Goal: Transaction & Acquisition: Download file/media

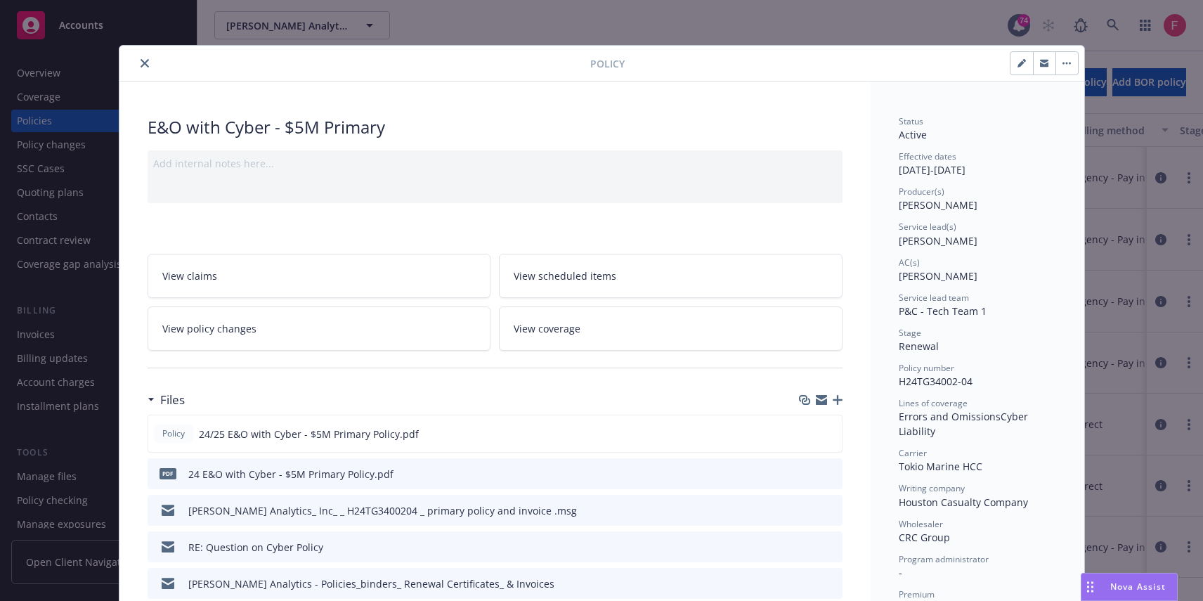
scroll to position [42, 0]
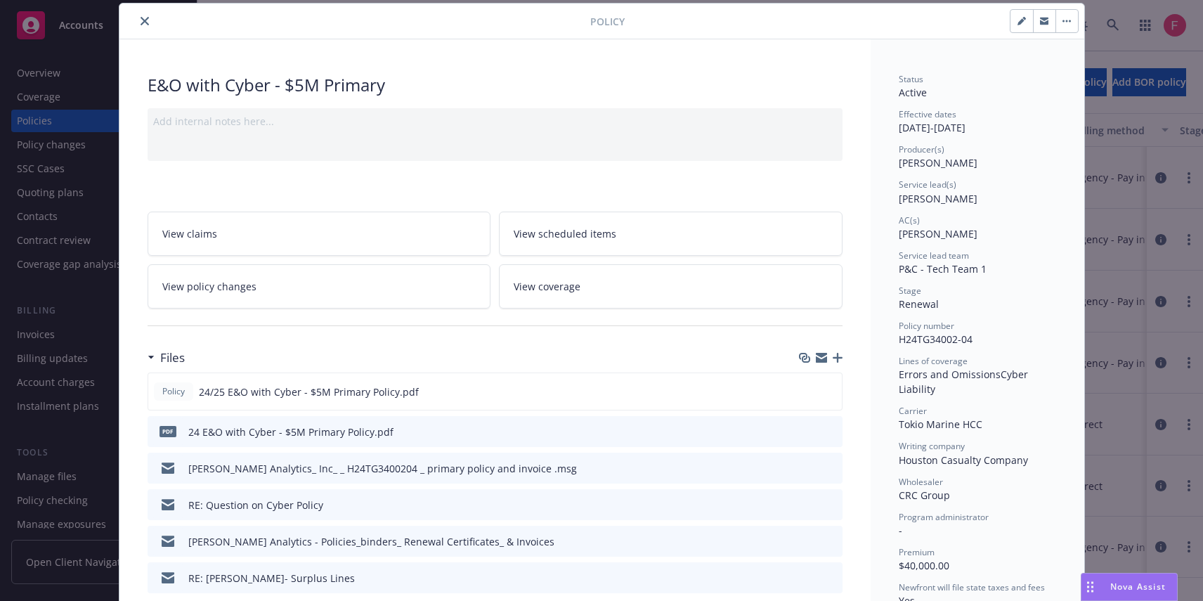
click at [1092, 82] on div "Policy E&O with Cyber - $5M Primary Add internal notes here... View claims View…" at bounding box center [601, 300] width 1203 height 601
click at [146, 19] on button "close" at bounding box center [144, 21] width 17 height 17
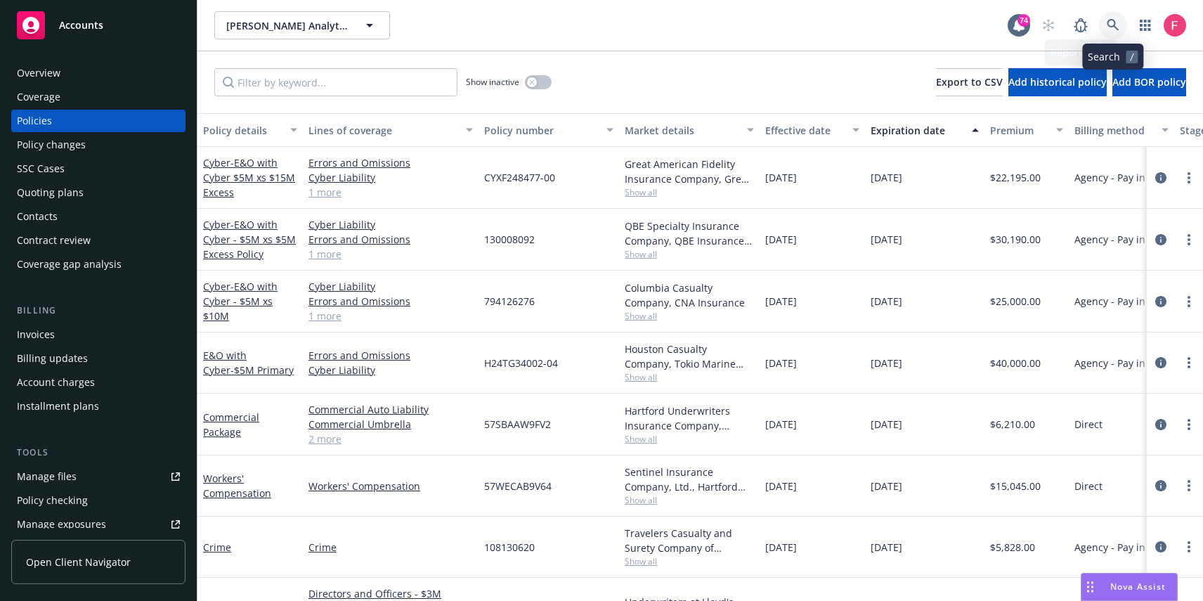
click at [1104, 31] on link at bounding box center [1113, 25] width 28 height 28
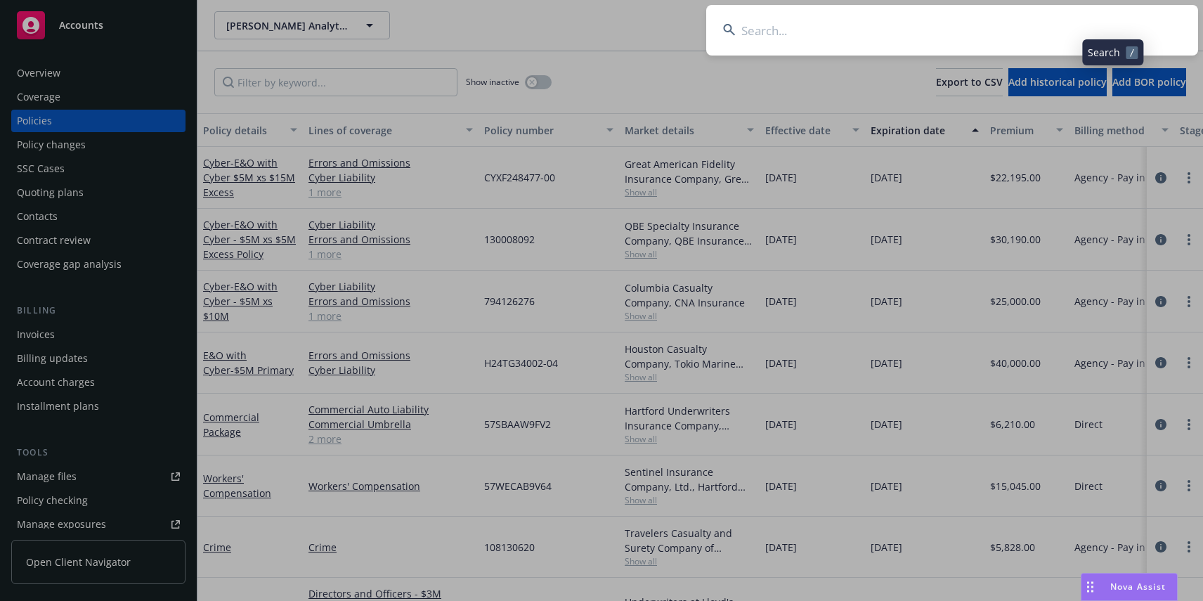
click at [857, 32] on input at bounding box center [952, 30] width 492 height 51
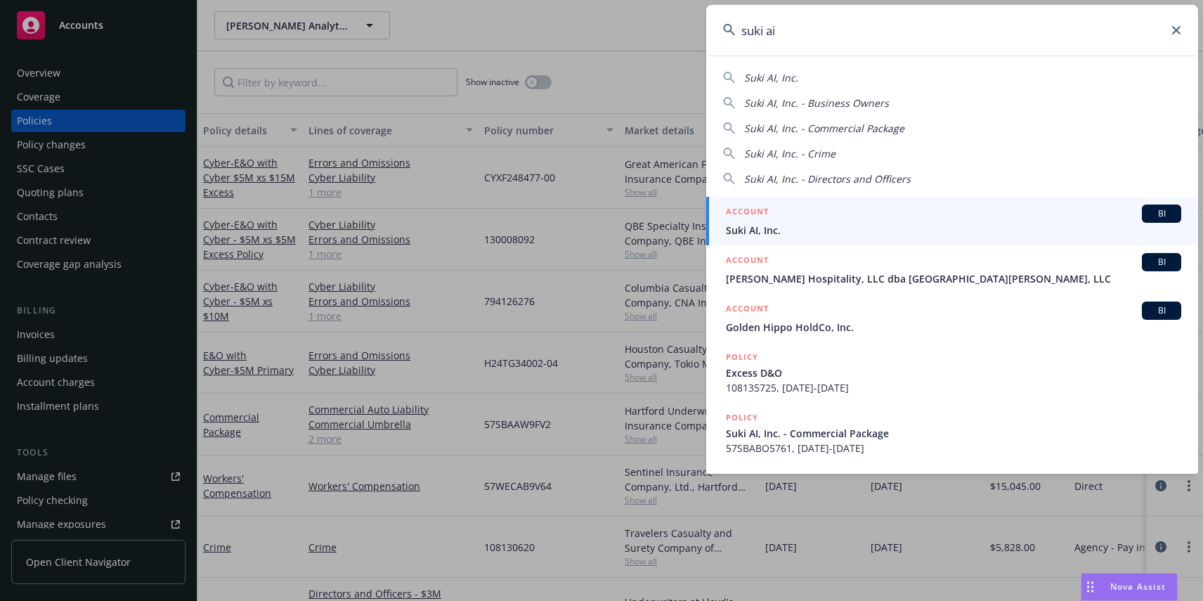
type input "suki ai"
click at [782, 224] on span "Suki AI, Inc." at bounding box center [954, 230] width 456 height 15
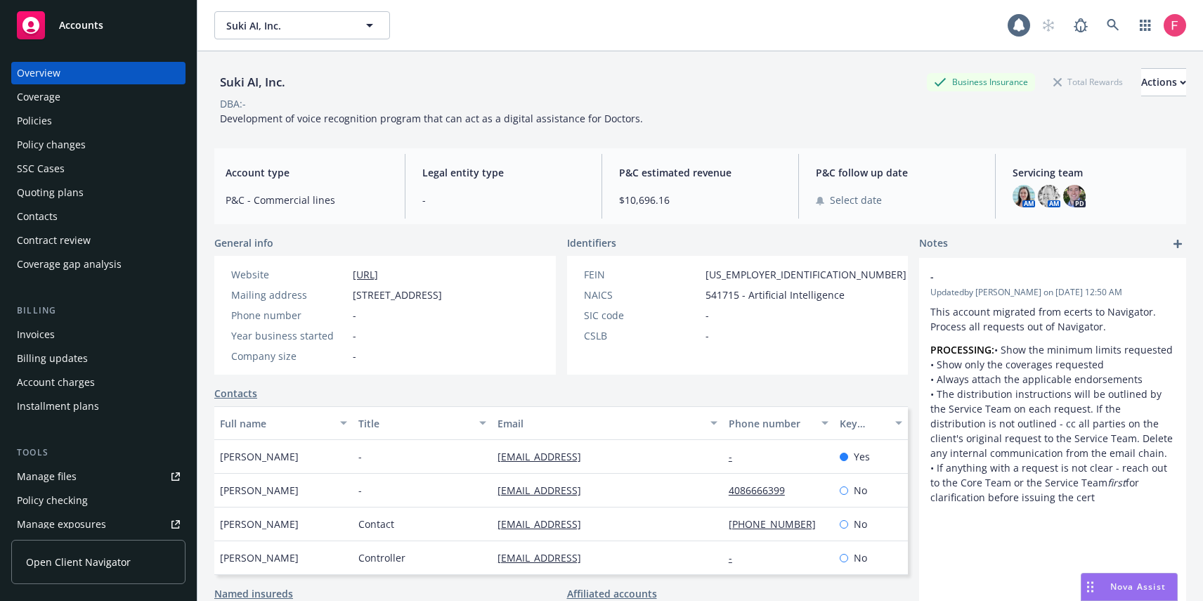
click at [75, 136] on div "Policy changes" at bounding box center [51, 145] width 69 height 22
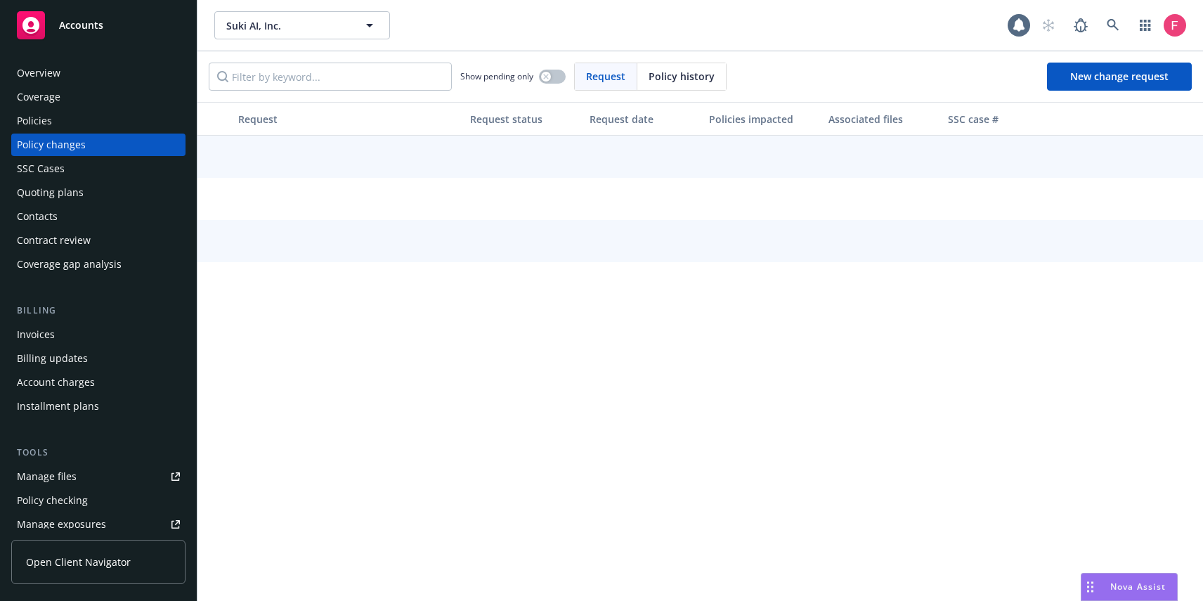
click at [70, 125] on div "Policies" at bounding box center [98, 121] width 163 height 22
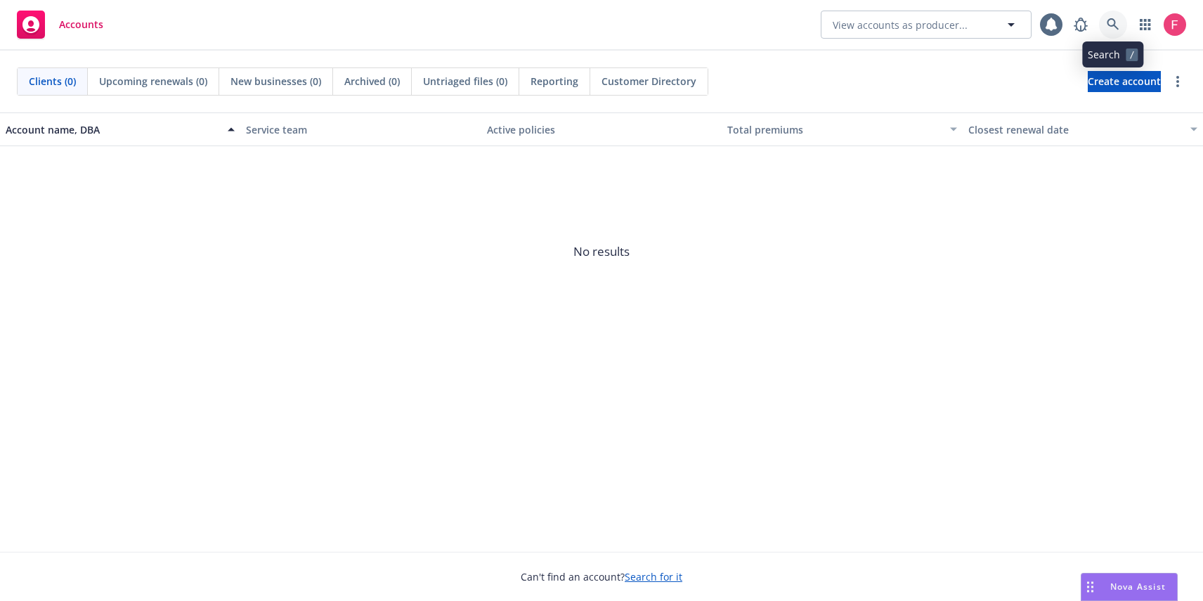
click at [1122, 22] on link at bounding box center [1113, 25] width 28 height 28
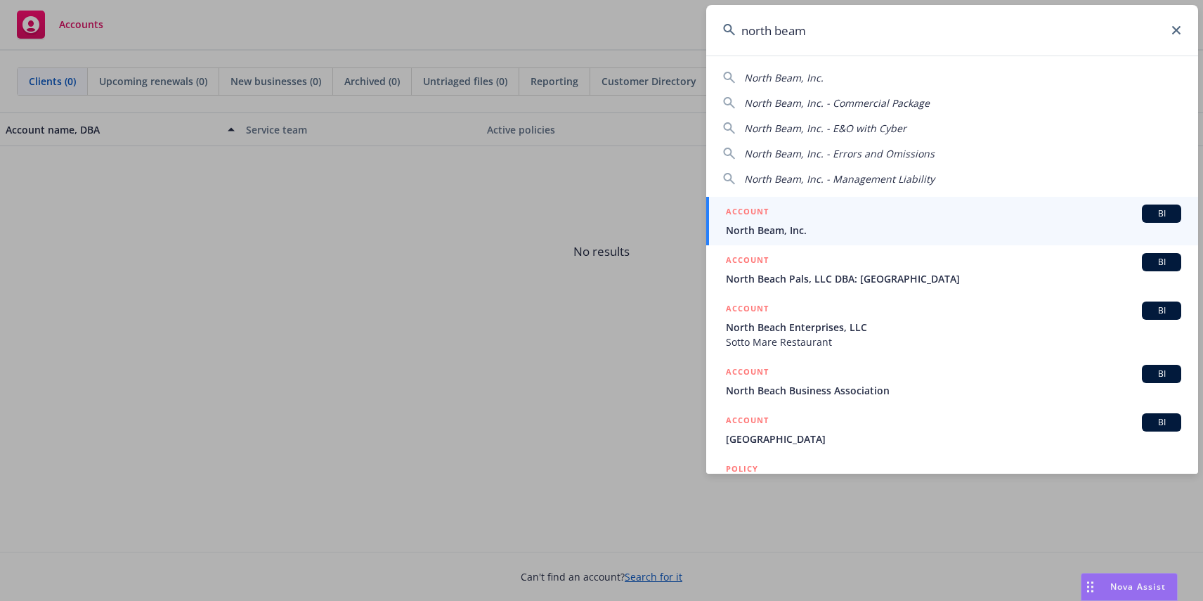
type input "north beam"
click at [836, 215] on div "ACCOUNT BI" at bounding box center [954, 214] width 456 height 18
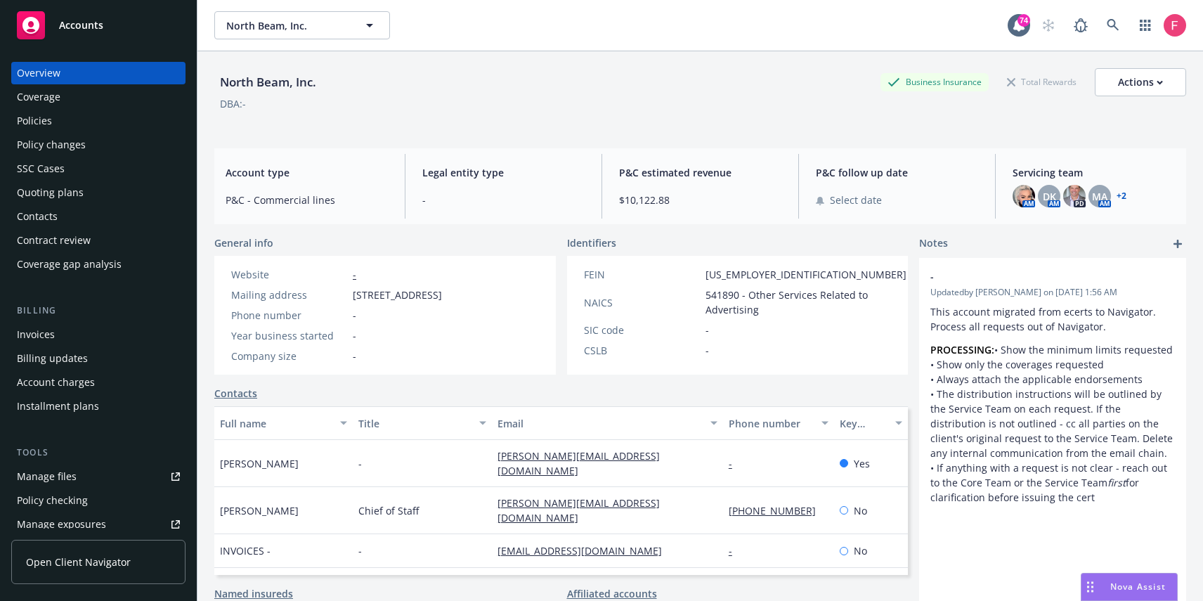
click at [44, 125] on div "Policies" at bounding box center [34, 121] width 35 height 22
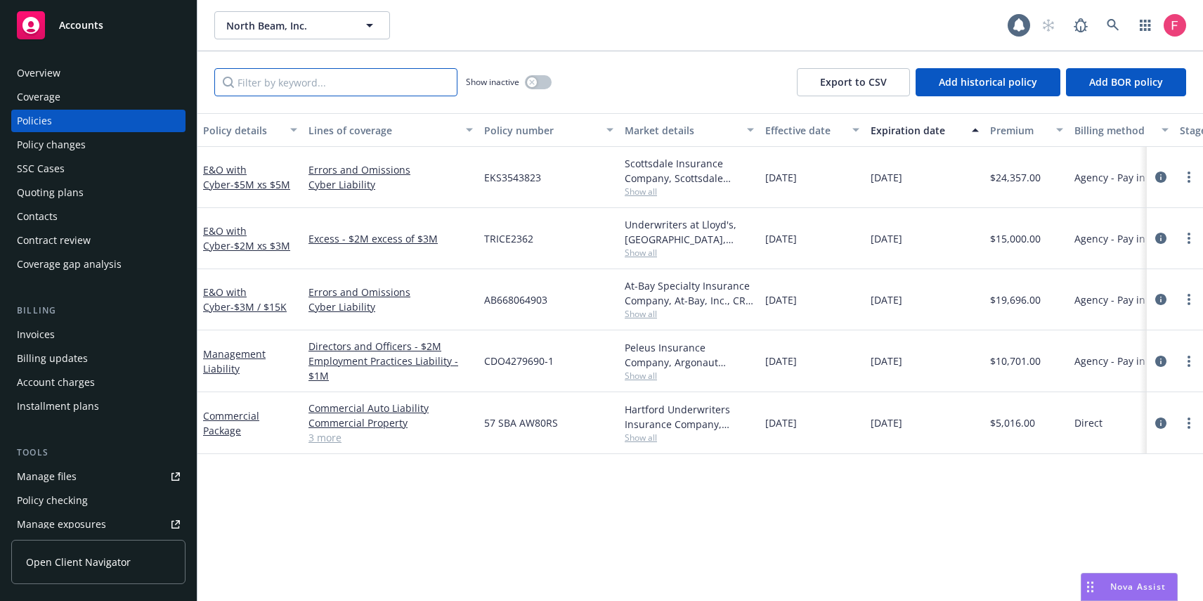
click at [342, 91] on input "Filter by keyword..." at bounding box center [335, 82] width 243 height 28
click at [243, 294] on link "E&O with Cyber - $3M / $15K" at bounding box center [245, 299] width 84 height 28
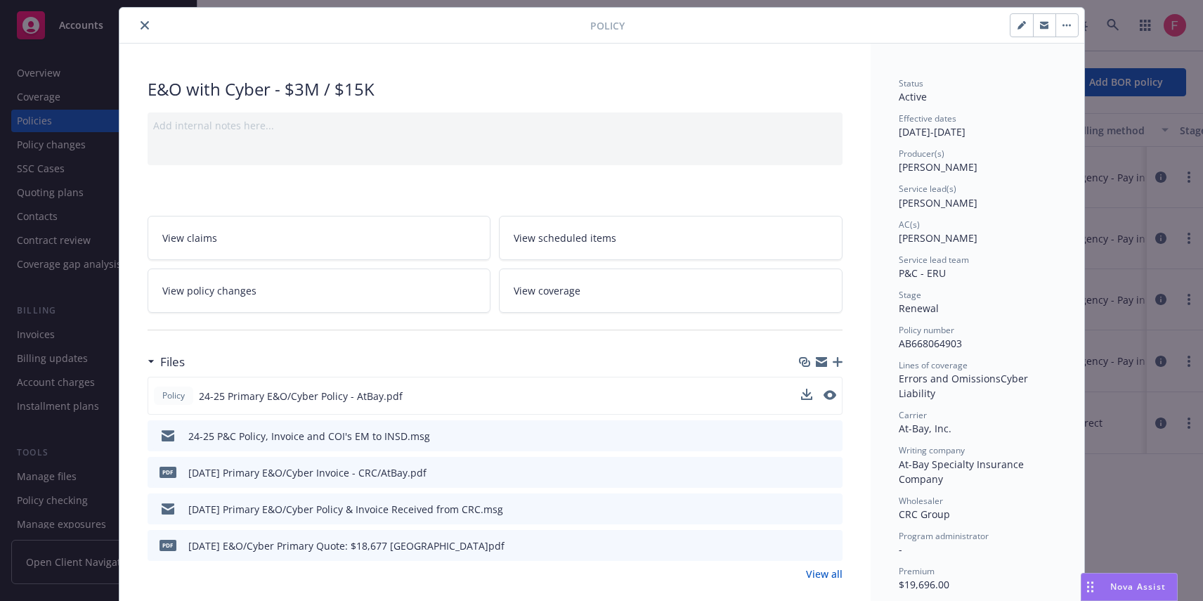
scroll to position [39, 0]
click at [800, 396] on icon "download file" at bounding box center [805, 394] width 11 height 11
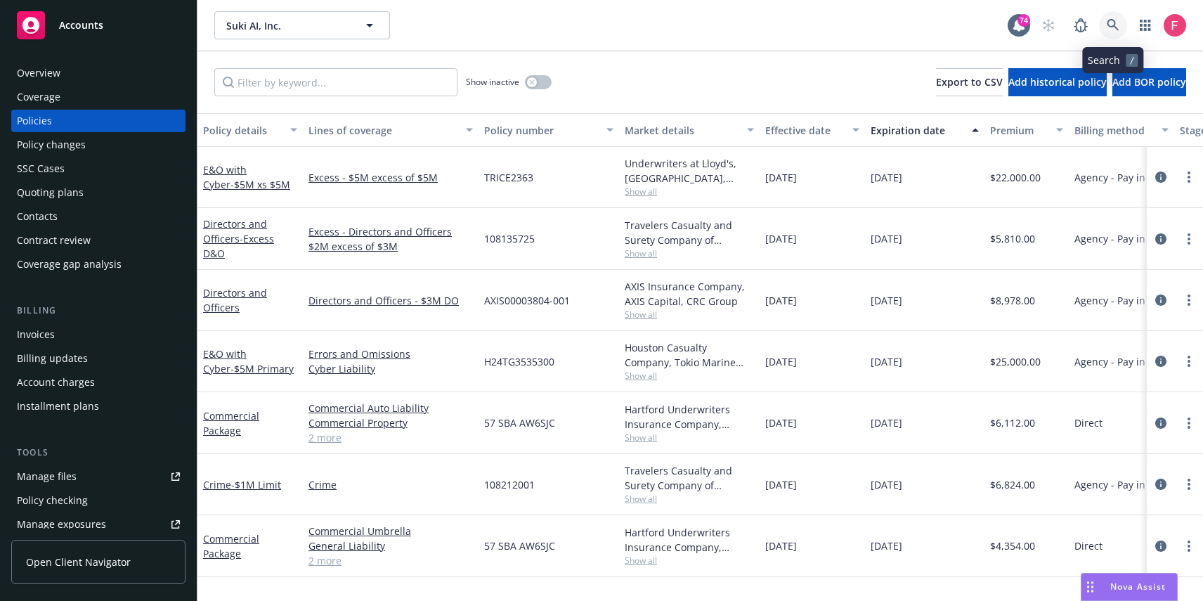
click at [1107, 19] on icon at bounding box center [1113, 25] width 13 height 13
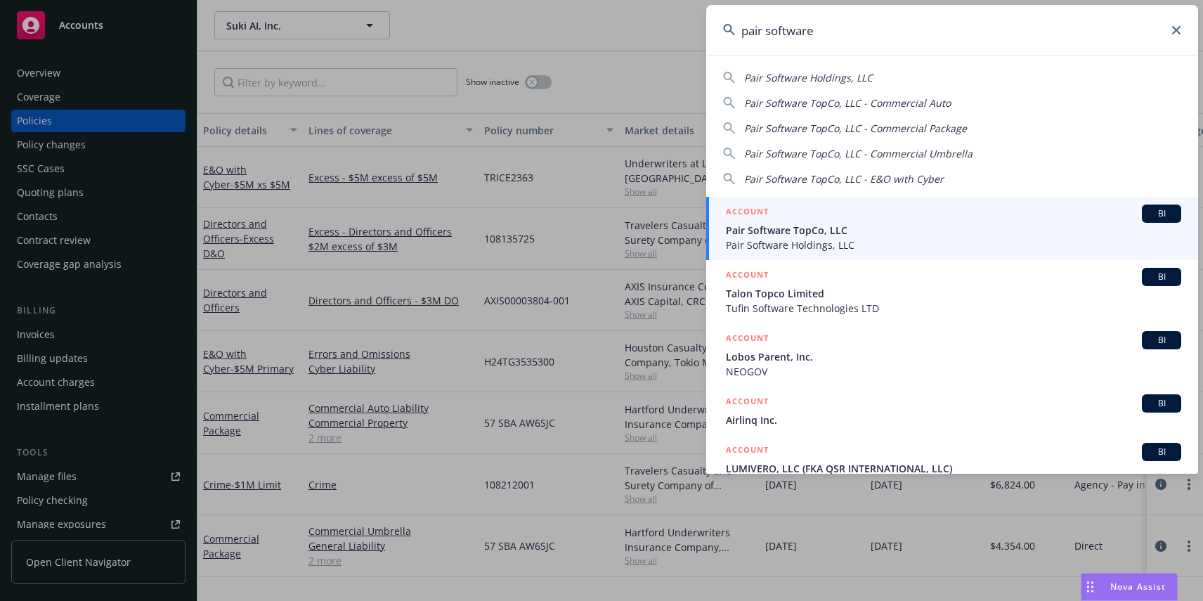
type input "pair software"
click at [942, 212] on div "ACCOUNT BI" at bounding box center [954, 214] width 456 height 18
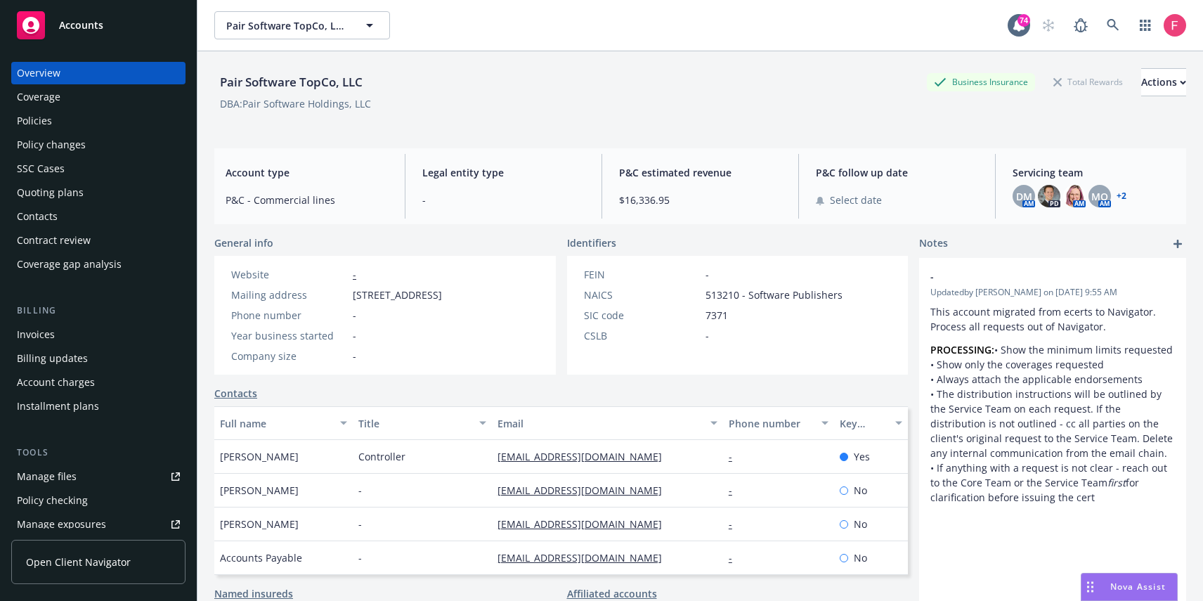
click at [56, 127] on div "Policies" at bounding box center [98, 121] width 163 height 22
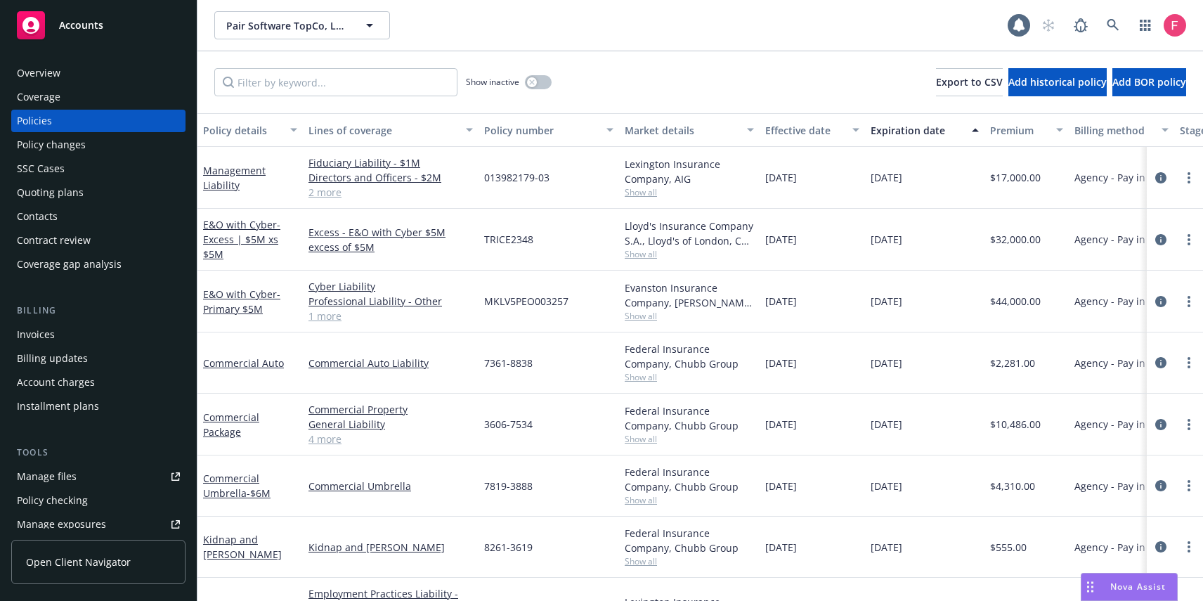
scroll to position [11, 0]
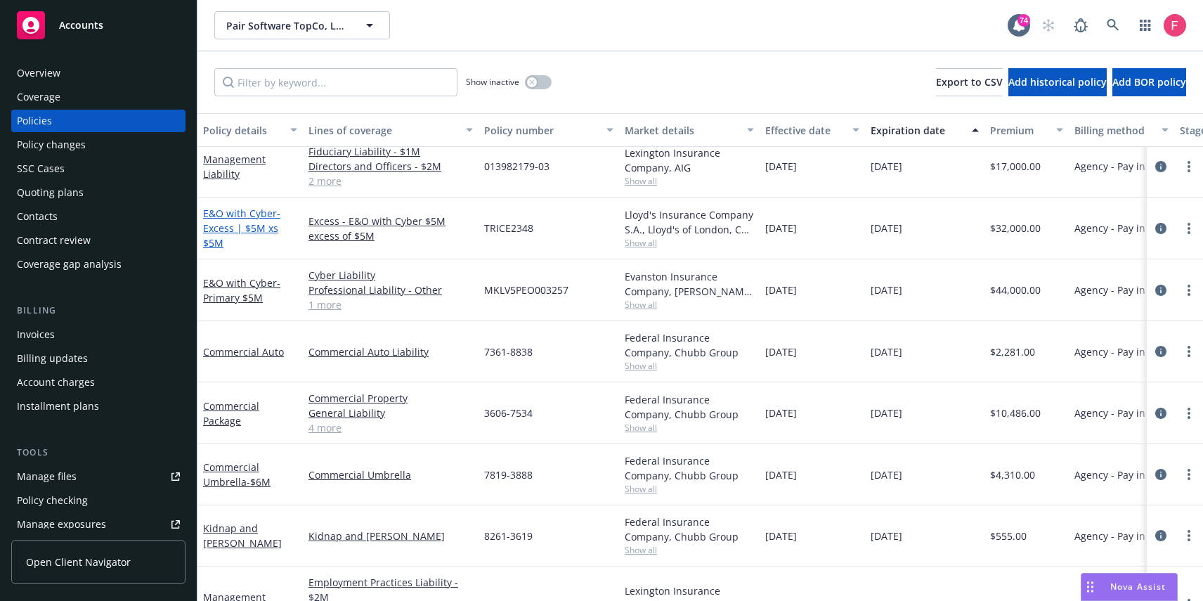
click at [252, 229] on span "- Excess | $5M xs $5M" at bounding box center [241, 228] width 77 height 43
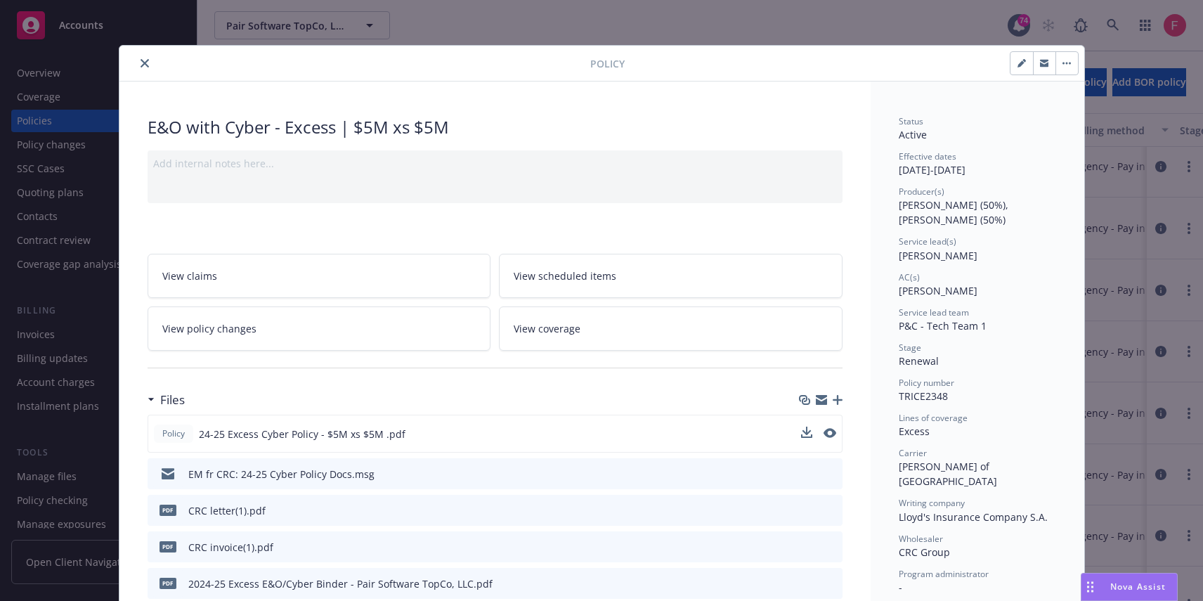
click at [816, 431] on div at bounding box center [818, 434] width 35 height 15
click at [822, 430] on icon "preview file" at bounding box center [828, 433] width 13 height 10
click at [800, 431] on icon "download file" at bounding box center [805, 432] width 11 height 11
